Goal: Task Accomplishment & Management: Complete application form

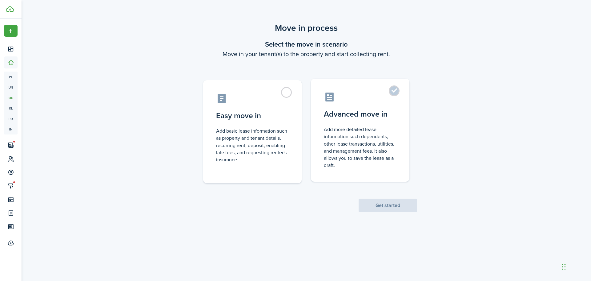
click at [362, 110] on control-radio-card-title "Advanced move in" at bounding box center [360, 113] width 73 height 11
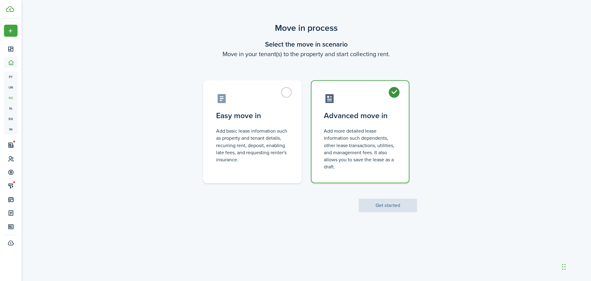
radio input "true"
click at [398, 215] on div "Move in process Select the move in scenario Move in your tenant(s) to the prope…" at bounding box center [307, 116] width 570 height 196
click at [401, 210] on button "Get started" at bounding box center [388, 205] width 59 height 14
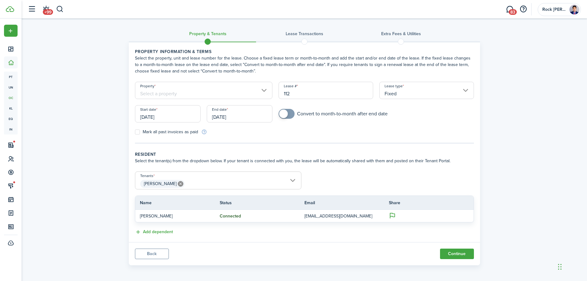
click at [221, 102] on div "Property" at bounding box center [204, 93] width 144 height 23
click at [226, 93] on input "Property" at bounding box center [204, 90] width 138 height 17
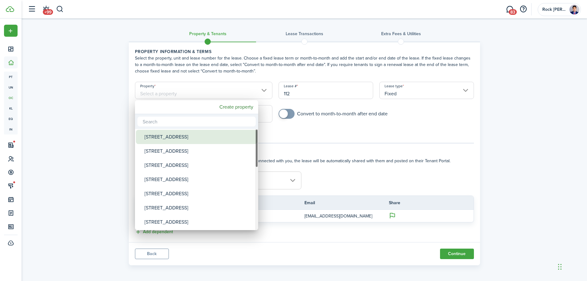
click at [206, 137] on div "[STREET_ADDRESS]" at bounding box center [198, 137] width 109 height 14
type input "[STREET_ADDRESS]"
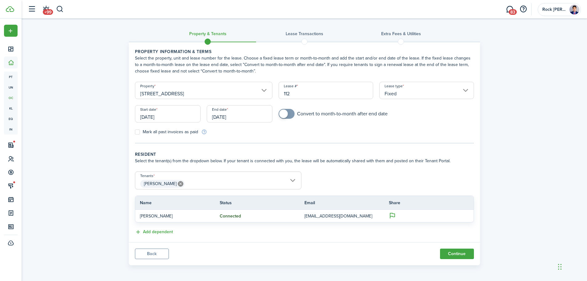
click at [188, 112] on input "[DATE]" at bounding box center [168, 113] width 66 height 17
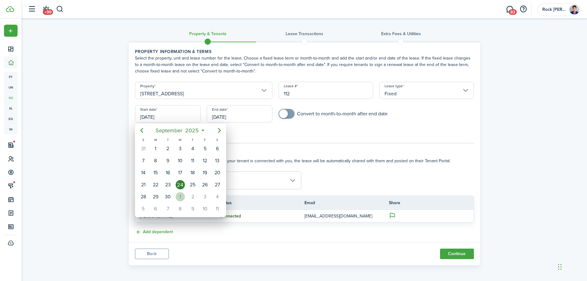
click at [185, 194] on div "[DATE]" at bounding box center [180, 197] width 12 height 12
type input "[DATE]"
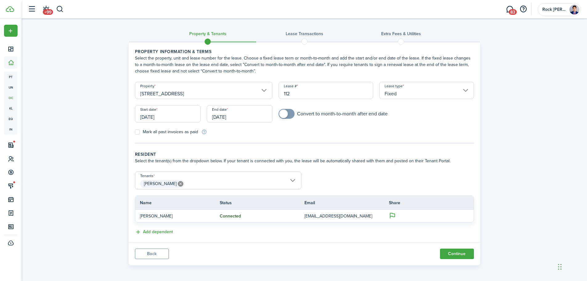
click at [231, 124] on div "End date [DATE]" at bounding box center [240, 116] width 72 height 23
click at [234, 120] on input "[DATE]" at bounding box center [240, 113] width 66 height 17
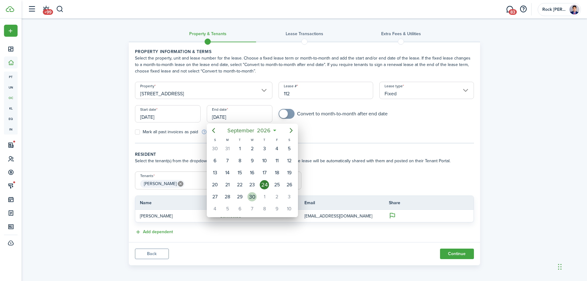
click at [250, 198] on div "30" at bounding box center [251, 196] width 9 height 9
type input "[DATE]"
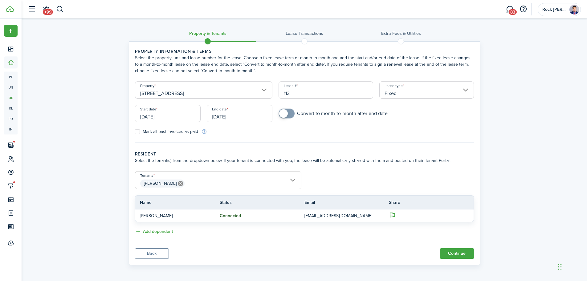
scroll to position [1, 0]
click at [458, 250] on button "Continue" at bounding box center [457, 252] width 34 height 10
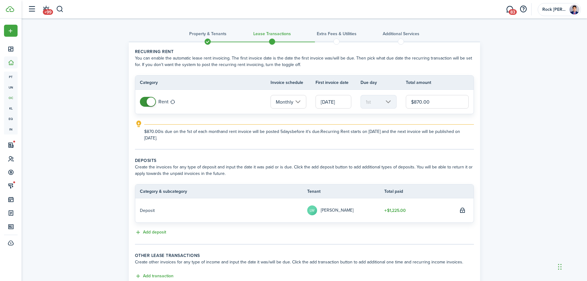
drag, startPoint x: 422, startPoint y: 101, endPoint x: 418, endPoint y: 101, distance: 3.1
click at [421, 101] on input "$870.00" at bounding box center [437, 102] width 63 height 14
type input "$1,225.00"
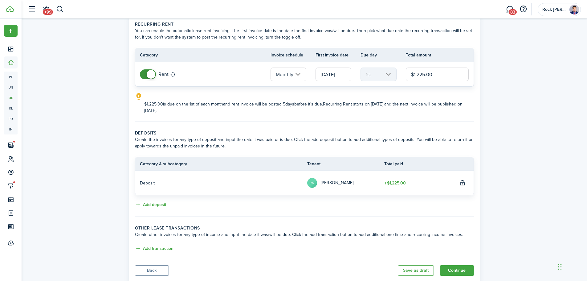
scroll to position [41, 0]
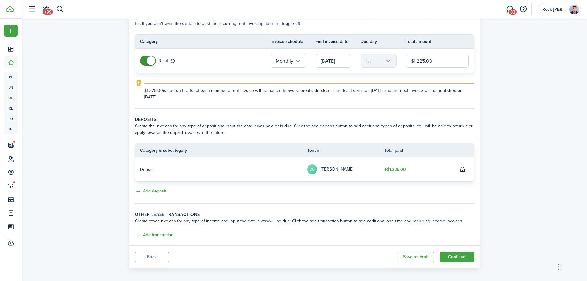
click at [160, 236] on button "Add transaction" at bounding box center [154, 234] width 38 height 7
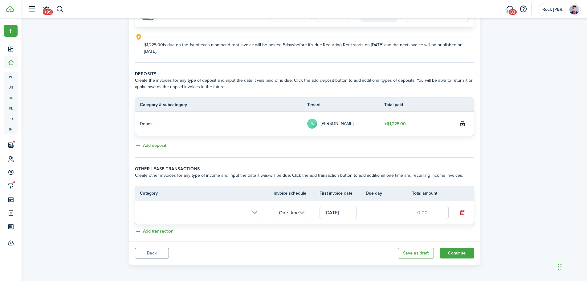
scroll to position [87, 0]
click at [450, 250] on button "Continue" at bounding box center [457, 252] width 34 height 10
click at [462, 209] on button "button" at bounding box center [462, 211] width 9 height 9
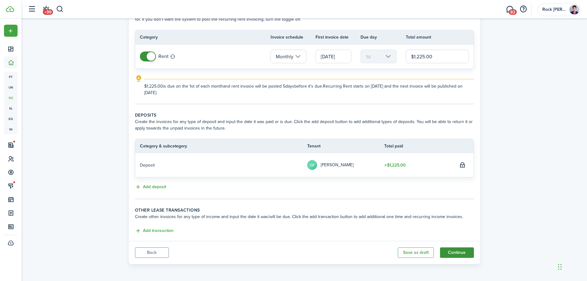
click at [469, 251] on button "Continue" at bounding box center [457, 252] width 34 height 10
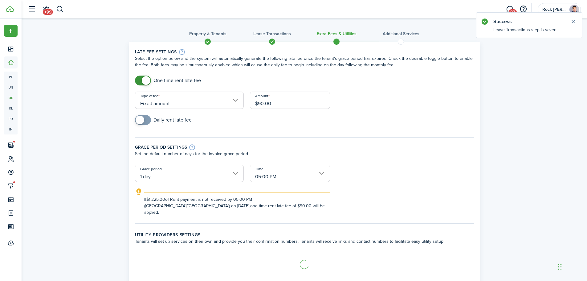
click at [146, 121] on span at bounding box center [143, 120] width 6 height 10
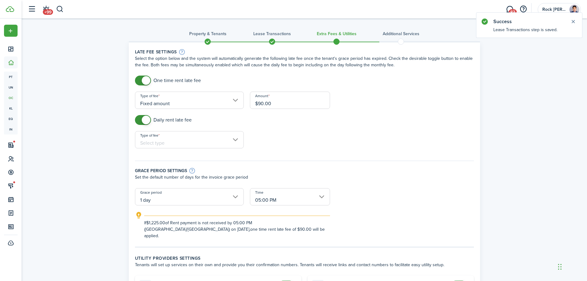
checkbox input "false"
click at [144, 119] on span at bounding box center [146, 119] width 9 height 9
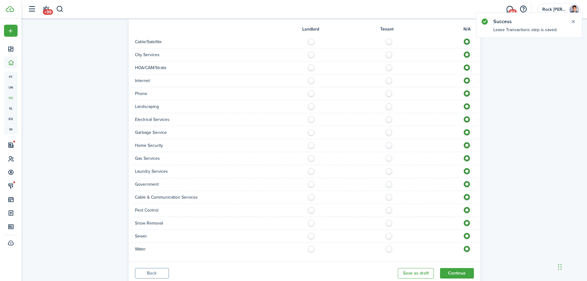
scroll to position [398, 0]
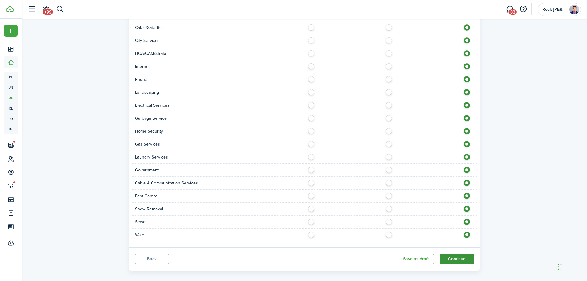
drag, startPoint x: 482, startPoint y: 258, endPoint x: 465, endPoint y: 249, distance: 19.4
click at [465, 253] on button "Continue" at bounding box center [457, 258] width 34 height 10
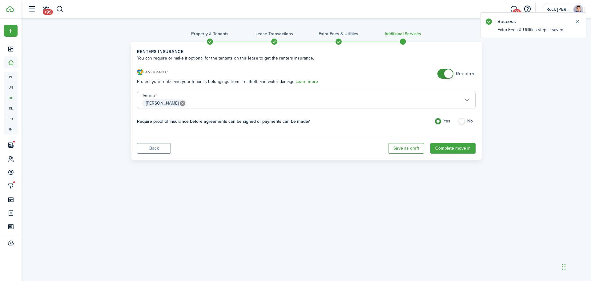
checkbox input "false"
click at [451, 70] on span at bounding box center [448, 73] width 9 height 9
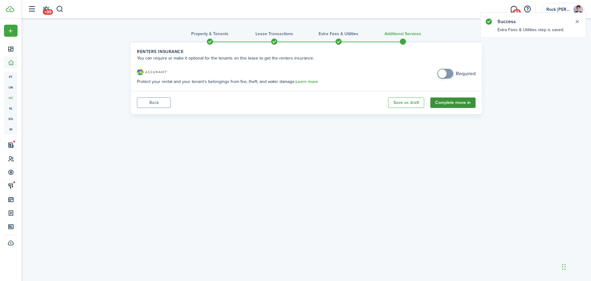
click at [461, 103] on button "Complete move in" at bounding box center [453, 102] width 45 height 10
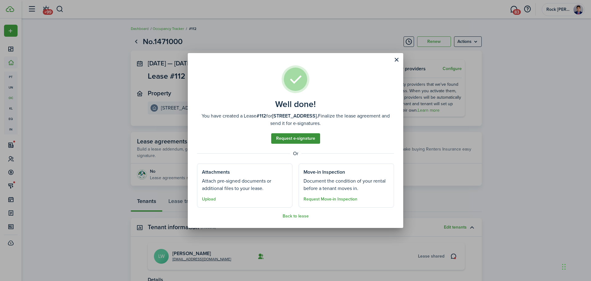
click at [312, 139] on link "Request e-signature" at bounding box center [295, 138] width 49 height 10
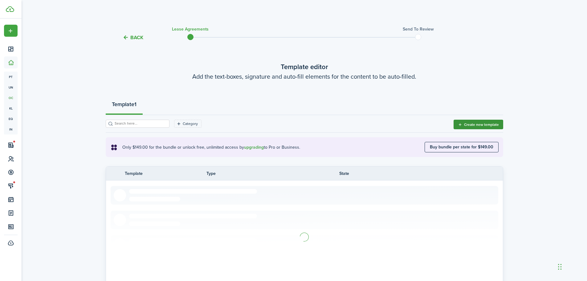
click at [468, 122] on button "Create new template" at bounding box center [478, 124] width 50 height 10
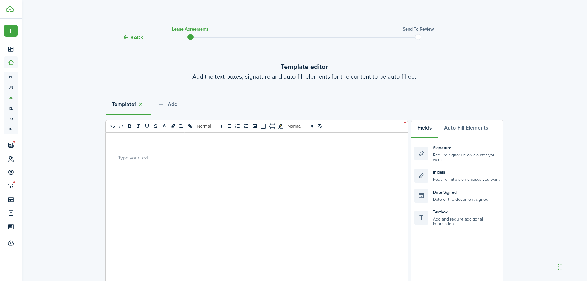
click at [288, 167] on div at bounding box center [254, 253] width 297 height 242
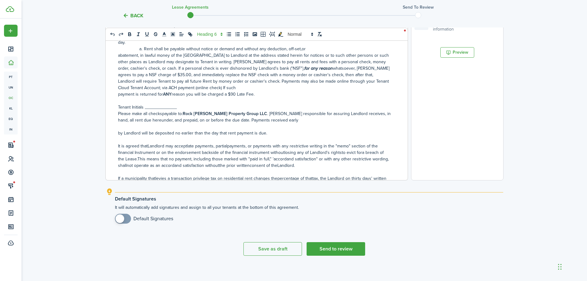
scroll to position [198, 0]
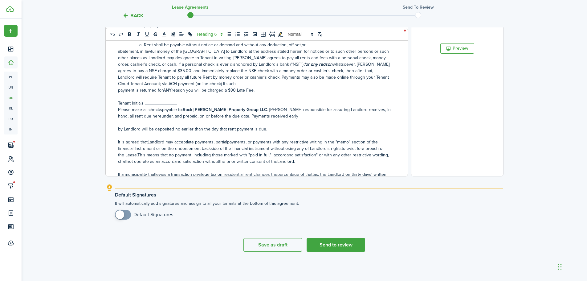
checkbox input "true"
click at [120, 217] on span at bounding box center [119, 214] width 9 height 9
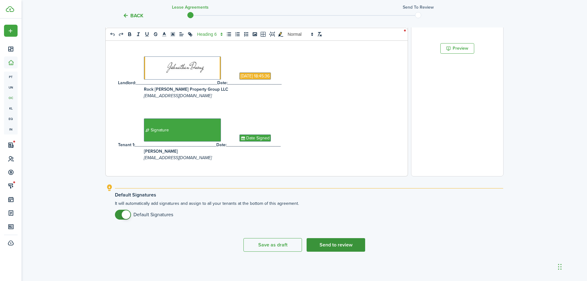
click at [345, 243] on button "Send to review" at bounding box center [335, 245] width 59 height 14
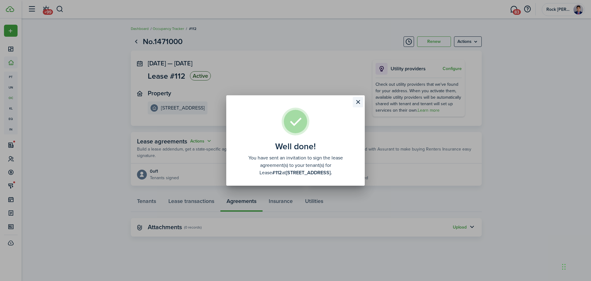
click at [356, 102] on button "Close modal" at bounding box center [358, 102] width 10 height 10
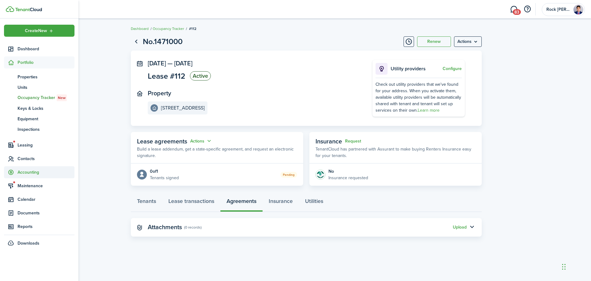
click at [23, 169] on span "Accounting" at bounding box center [46, 172] width 57 height 6
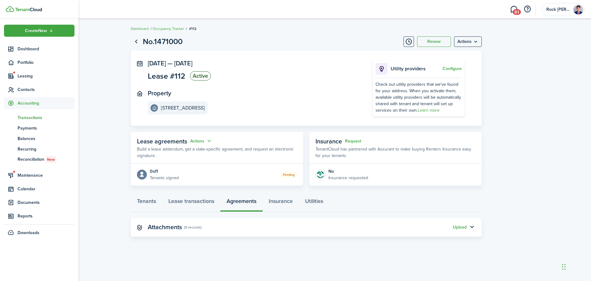
click at [44, 117] on span "Transactions" at bounding box center [46, 117] width 57 height 6
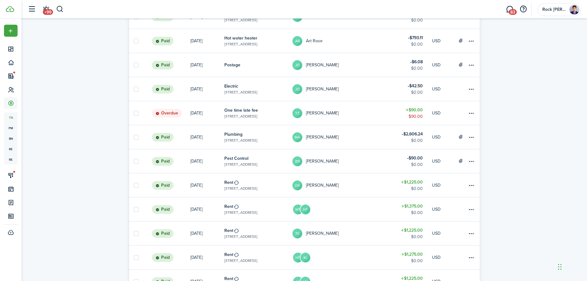
scroll to position [756, 0]
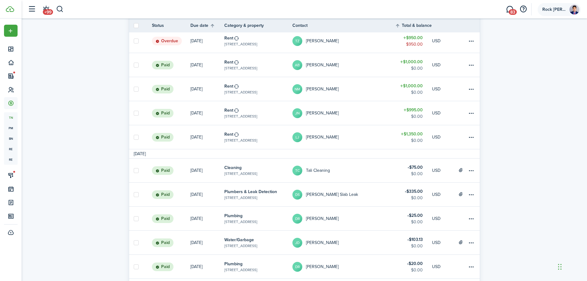
click at [557, 11] on span "Rock [PERSON_NAME] Property Group LLC" at bounding box center [554, 9] width 25 height 4
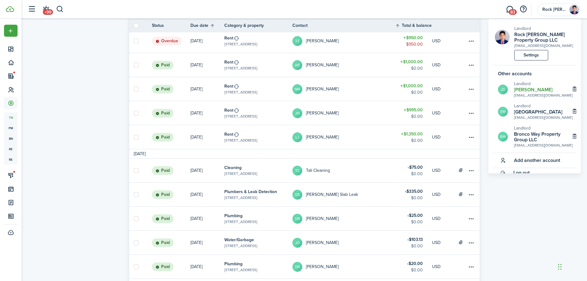
click at [517, 92] on h2 "[PERSON_NAME]" at bounding box center [543, 90] width 59 height 6
